Goal: Transaction & Acquisition: Download file/media

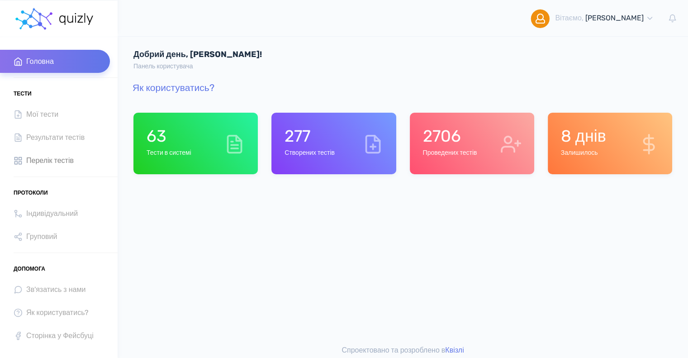
click at [64, 158] on span "Перелік тестів" at bounding box center [50, 160] width 48 height 12
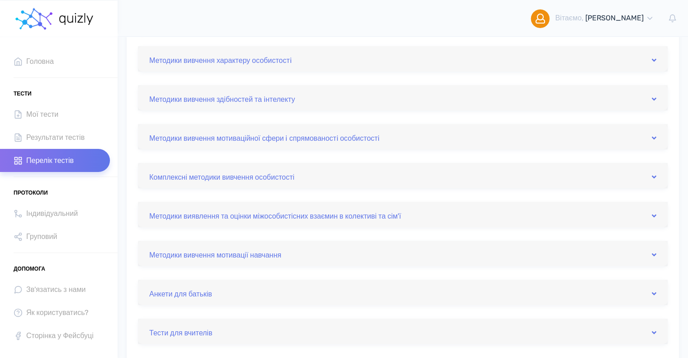
scroll to position [304, 0]
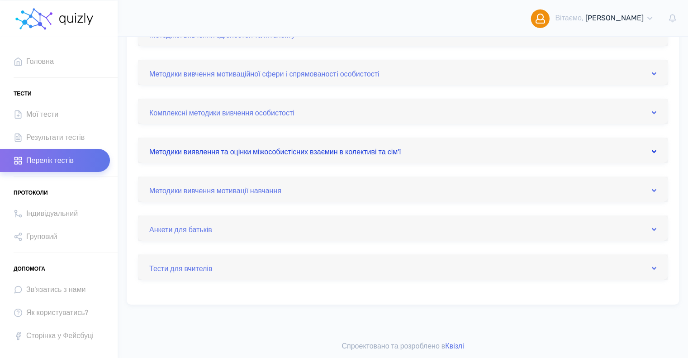
click at [355, 154] on link "Методики виявлення та оцінки міжособистісних взаємин в колективі та сім'ї" at bounding box center [402, 150] width 507 height 14
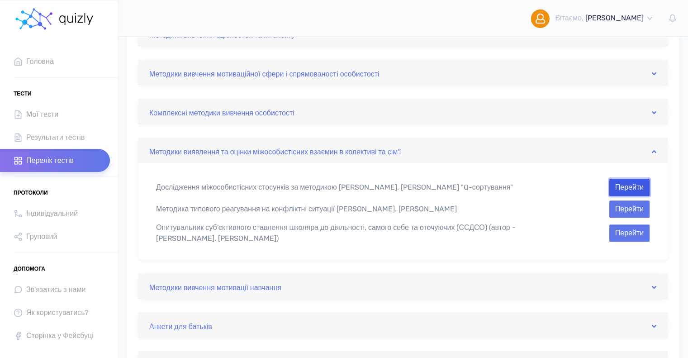
click at [643, 186] on button "Перейти" at bounding box center [630, 187] width 40 height 17
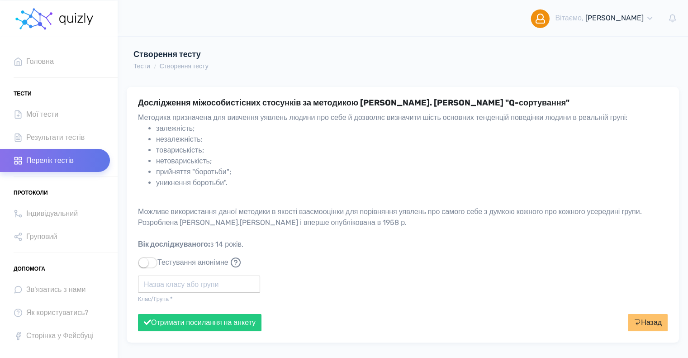
click at [183, 281] on input "text" at bounding box center [199, 284] width 122 height 17
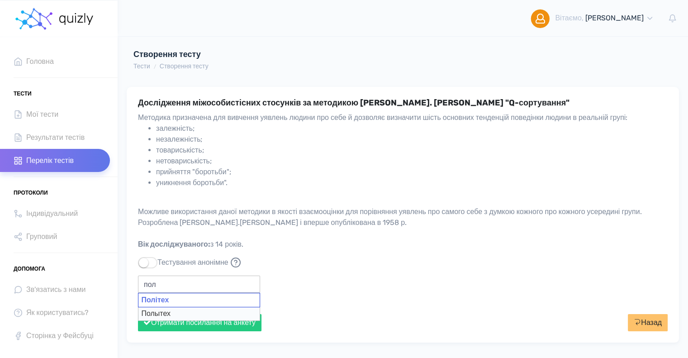
click at [178, 299] on div "Політех" at bounding box center [199, 300] width 122 height 14
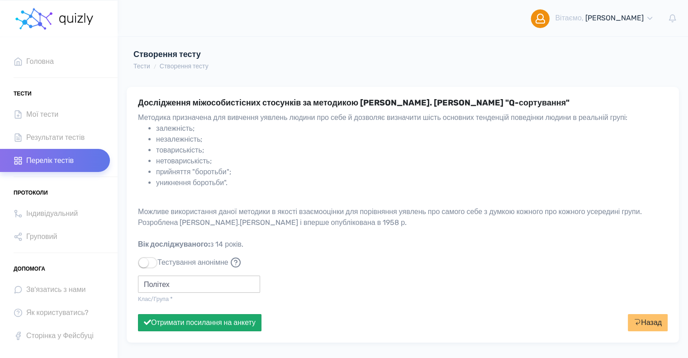
type input "Політех"
click at [192, 323] on button "Отримати посилання на анкету" at bounding box center [200, 322] width 124 height 17
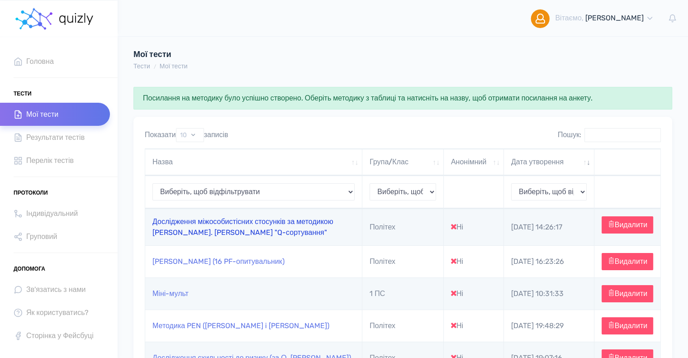
click at [252, 224] on link "Дослідження міжособистісних стосунків за методикою [PERSON_NAME]. [PERSON_NAME]…" at bounding box center [243, 226] width 181 height 19
type input "https://quizly.com.ua/quiz/87FB4Lijl6mvs"
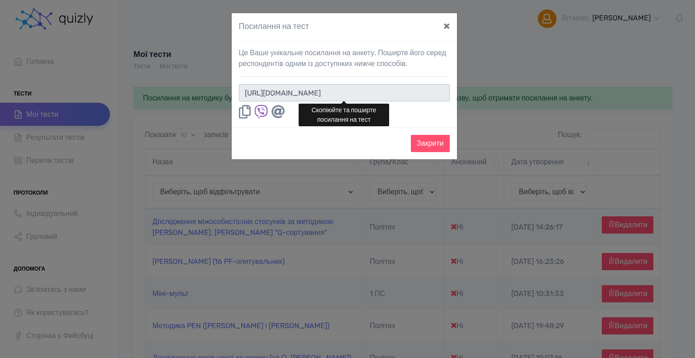
click at [406, 85] on input "https://quizly.com.ua/quiz/87FB4Lijl6mvs" at bounding box center [344, 92] width 211 height 17
click at [444, 25] on button "×" at bounding box center [446, 25] width 21 height 25
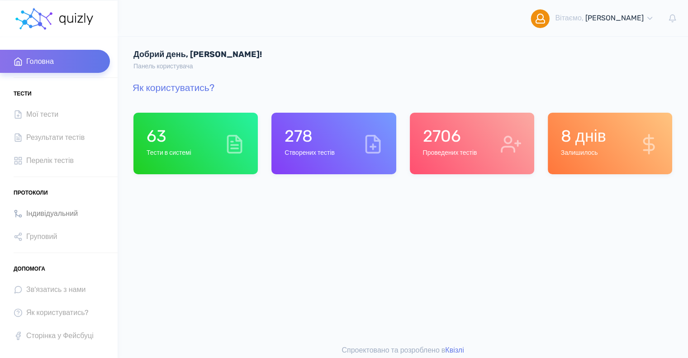
click at [48, 209] on span "Індивідуальний" at bounding box center [52, 213] width 52 height 12
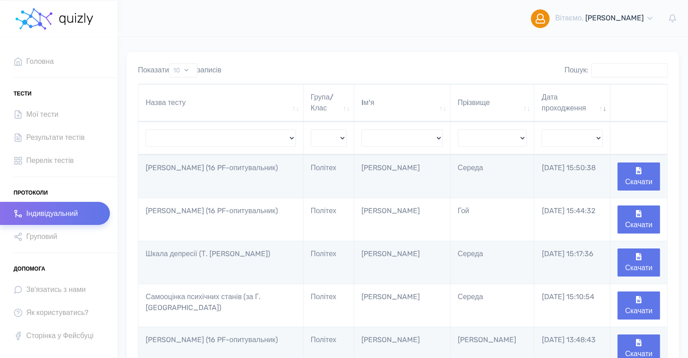
scroll to position [45, 0]
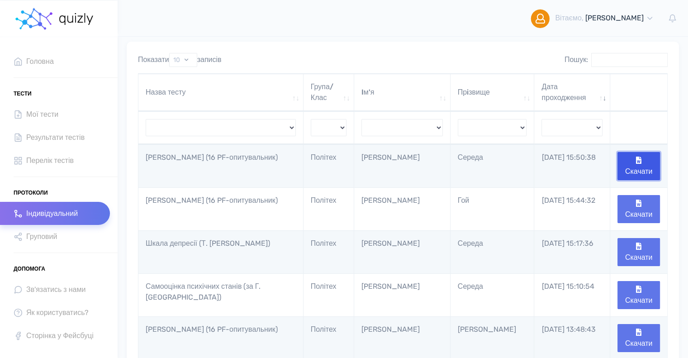
click at [643, 163] on button "Скачати" at bounding box center [639, 166] width 43 height 28
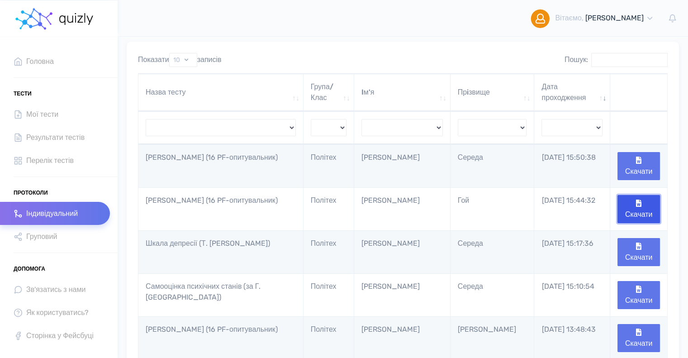
click at [643, 210] on button "Скачати" at bounding box center [639, 209] width 43 height 28
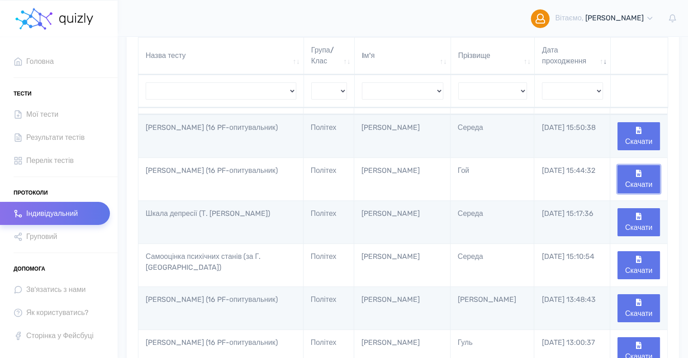
scroll to position [91, 0]
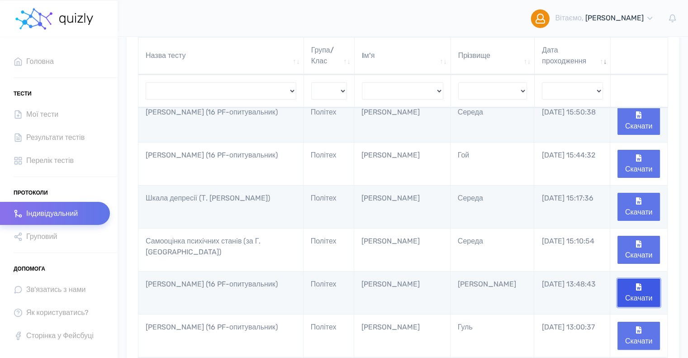
click at [637, 294] on button "Скачати" at bounding box center [639, 293] width 43 height 28
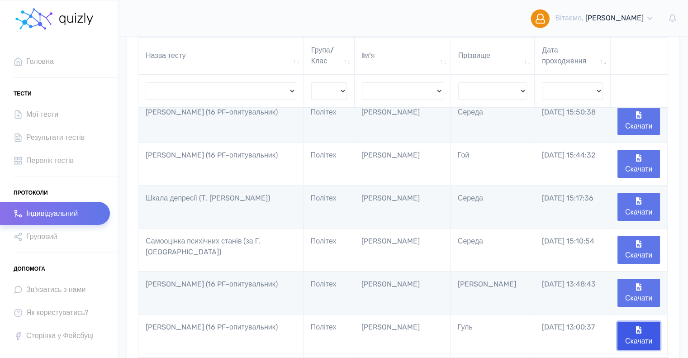
click at [636, 338] on button "Скачати" at bounding box center [639, 336] width 43 height 28
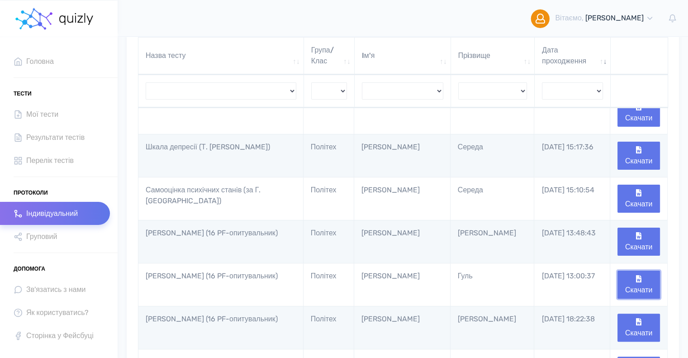
scroll to position [181, 0]
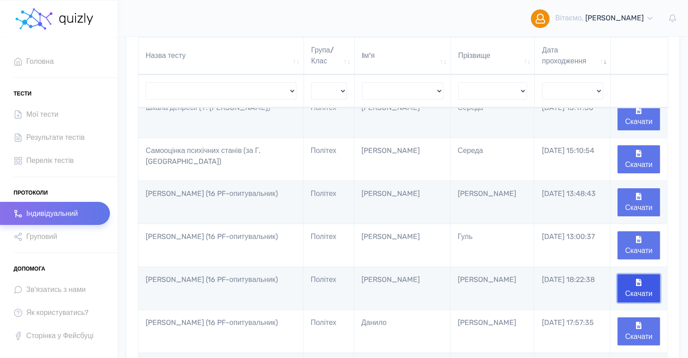
click at [641, 286] on button "Скачати" at bounding box center [639, 288] width 43 height 28
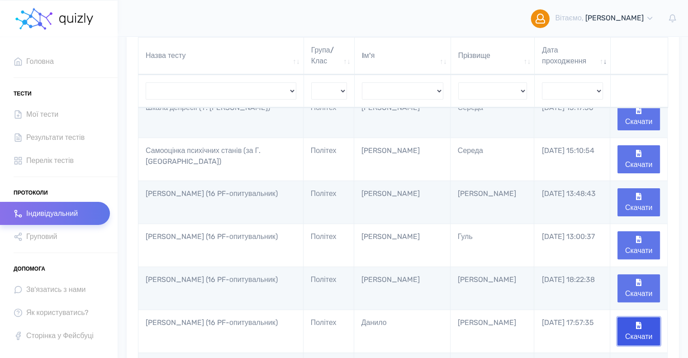
click at [637, 328] on button "Скачати" at bounding box center [639, 331] width 43 height 28
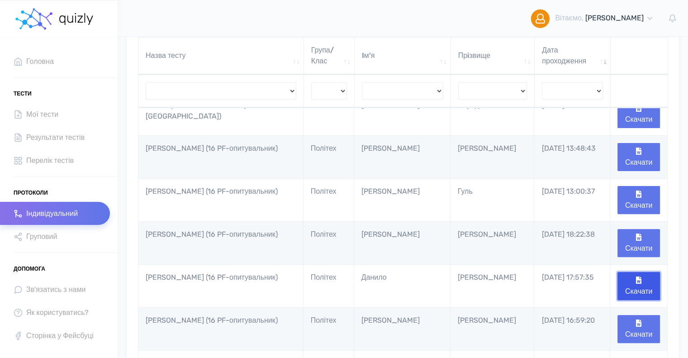
scroll to position [272, 0]
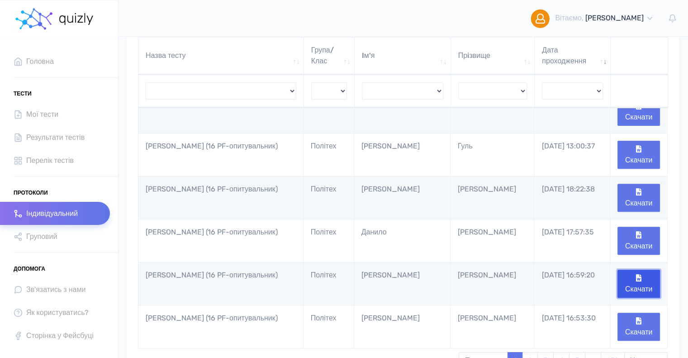
click at [635, 284] on button "Скачати" at bounding box center [639, 284] width 43 height 28
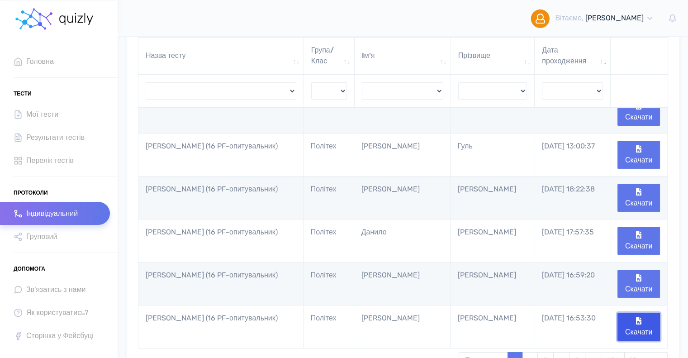
click at [647, 322] on button "Скачати" at bounding box center [639, 327] width 43 height 28
click at [531, 354] on link "2" at bounding box center [530, 360] width 16 height 17
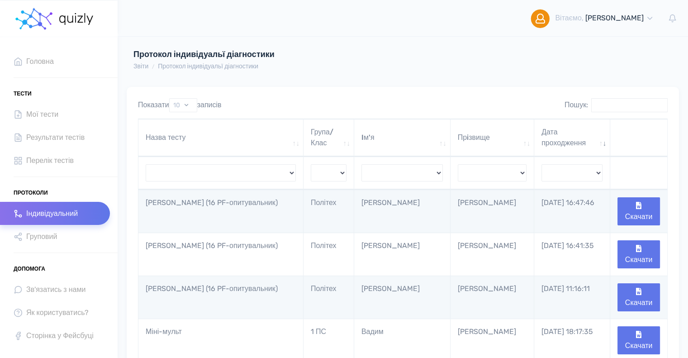
scroll to position [0, 0]
click at [625, 211] on button "Скачати" at bounding box center [639, 211] width 43 height 28
click at [644, 258] on button "Скачати" at bounding box center [639, 254] width 43 height 28
click at [649, 297] on button "Скачати" at bounding box center [639, 297] width 43 height 28
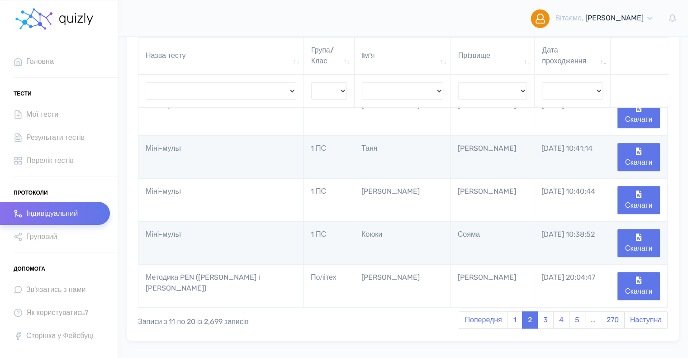
scroll to position [345, 0]
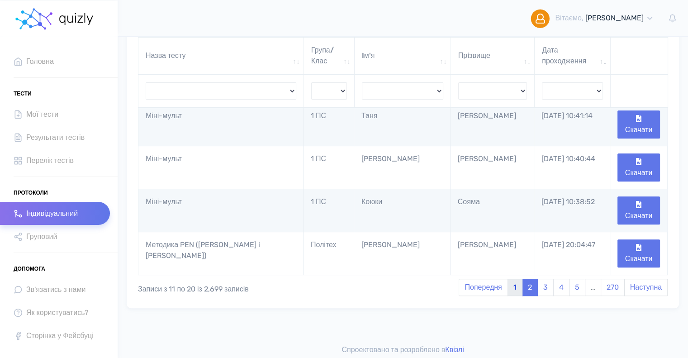
click at [514, 284] on link "1" at bounding box center [515, 287] width 15 height 17
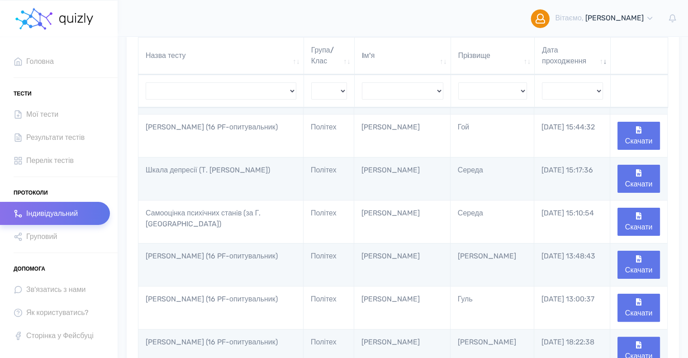
scroll to position [28, 0]
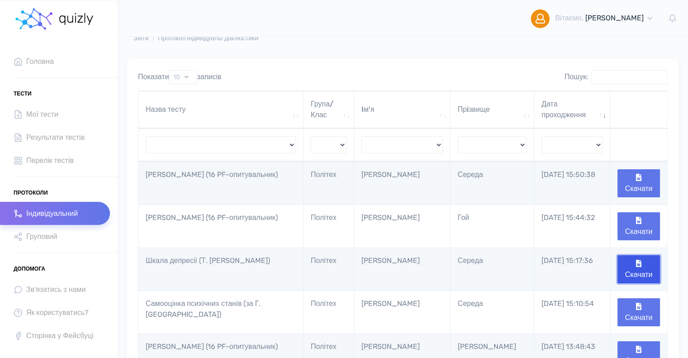
click at [643, 269] on button "Скачати" at bounding box center [639, 269] width 43 height 28
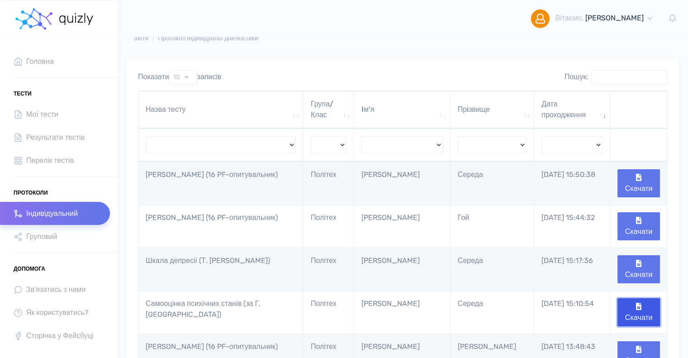
click at [640, 312] on button "Скачати" at bounding box center [639, 312] width 43 height 28
